Goal: Transaction & Acquisition: Purchase product/service

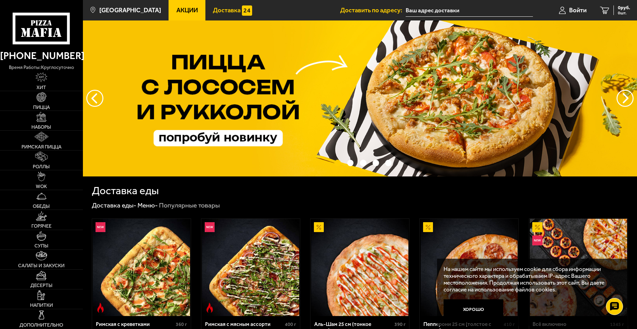
click at [215, 14] on link "Доставка" at bounding box center [232, 10] width 54 height 20
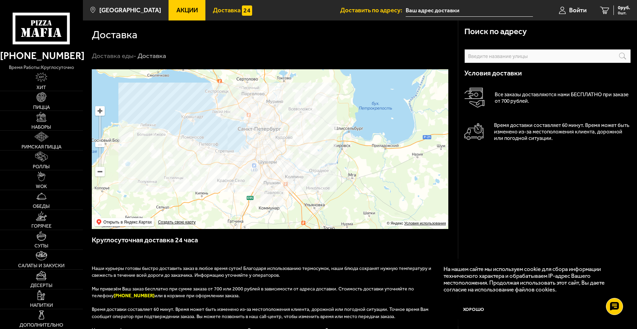
click at [176, 10] on span "Акции" at bounding box center [186, 10] width 21 height 6
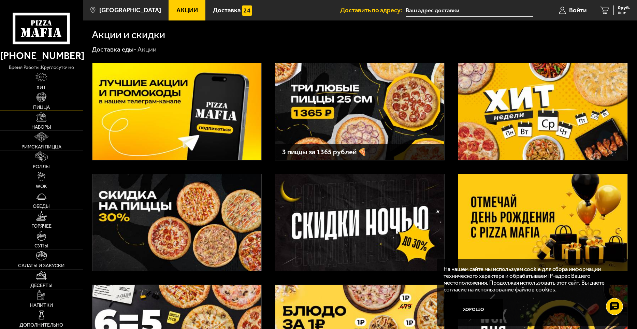
click at [42, 95] on img at bounding box center [42, 97] width 10 height 10
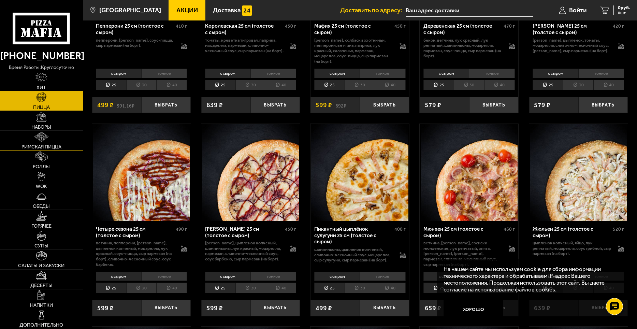
scroll to position [982, 0]
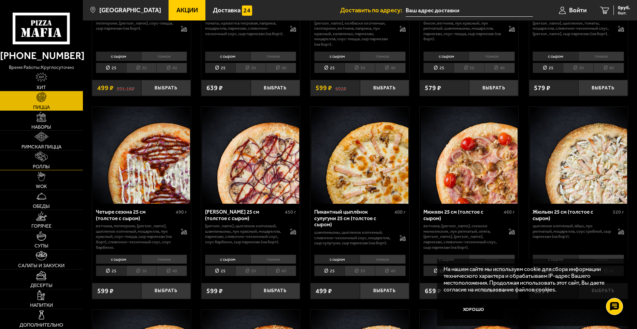
click at [46, 164] on span "Роллы" at bounding box center [41, 166] width 17 height 5
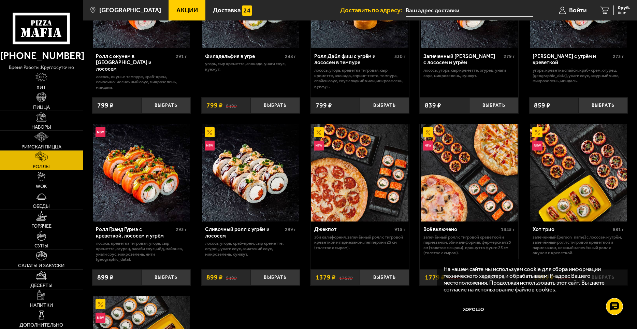
scroll to position [280, 0]
